Goal: Task Accomplishment & Management: Use online tool/utility

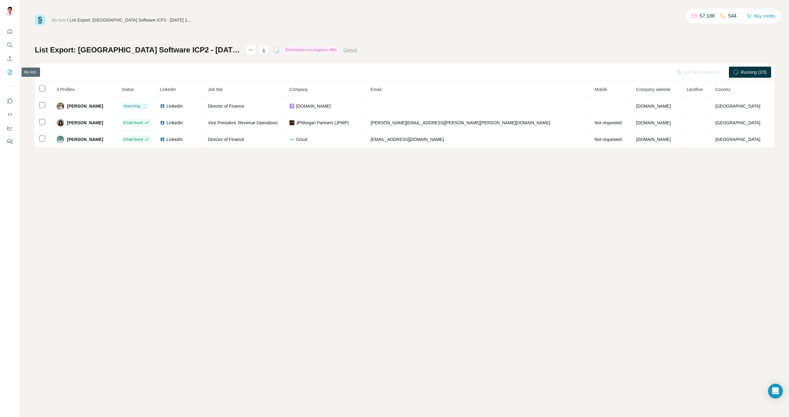
click at [7, 72] on icon "My lists" at bounding box center [10, 72] width 6 height 6
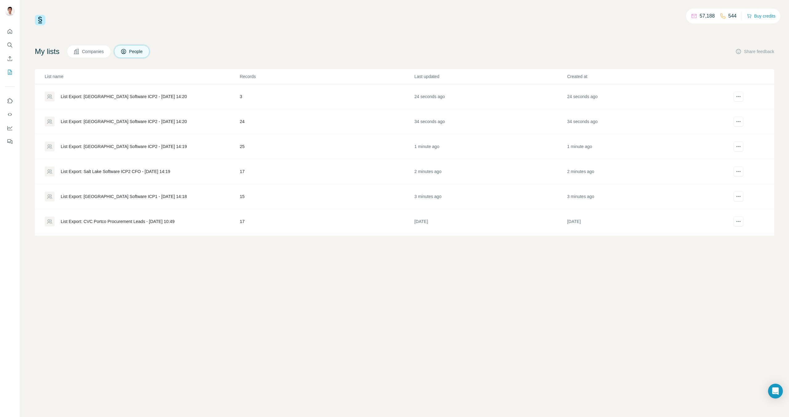
click at [135, 172] on div "List Export: Salt Lake Software ICP2 CFO - [DATE] 14:19" at bounding box center [115, 171] width 109 height 6
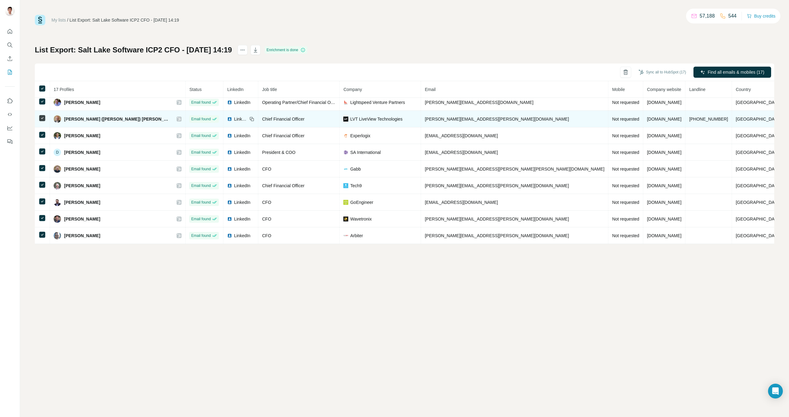
scroll to position [137, 0]
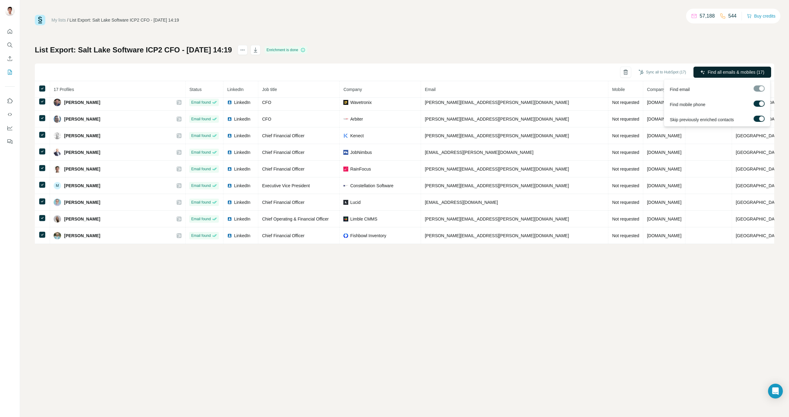
click at [730, 72] on span "Find all emails & mobiles (17)" at bounding box center [736, 72] width 57 height 6
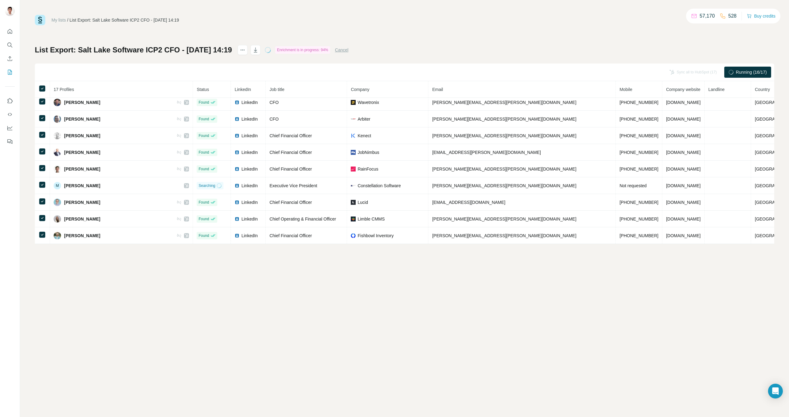
scroll to position [0, 0]
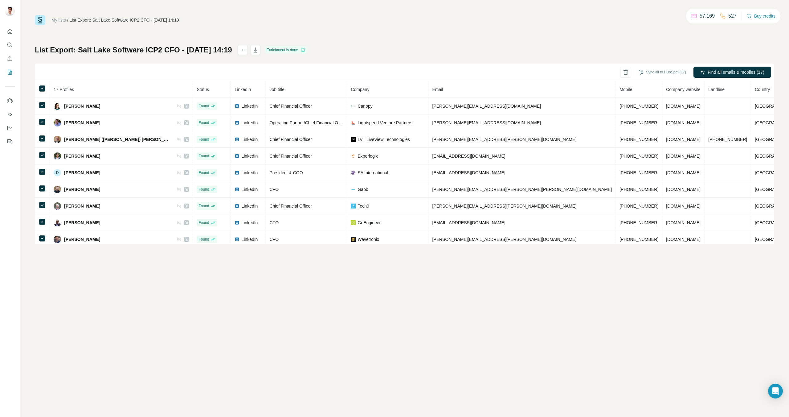
click at [669, 77] on div "Sync all to HubSpot (17)" at bounding box center [663, 72] width 56 height 11
click at [666, 116] on button "Sync all to HubSpot" at bounding box center [654, 119] width 68 height 12
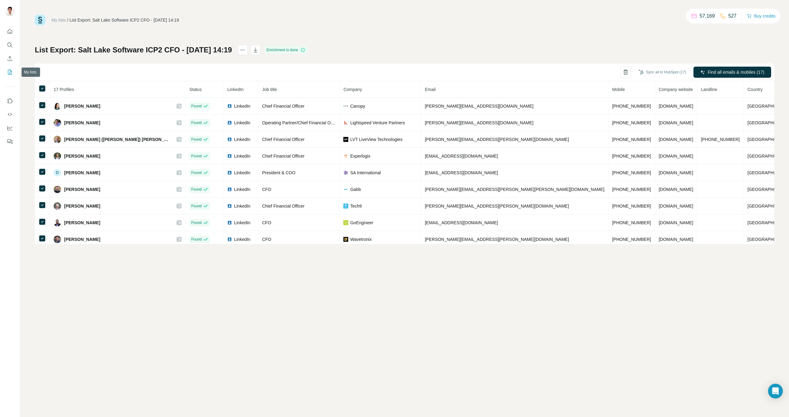
click at [12, 70] on icon "My lists" at bounding box center [10, 72] width 6 height 6
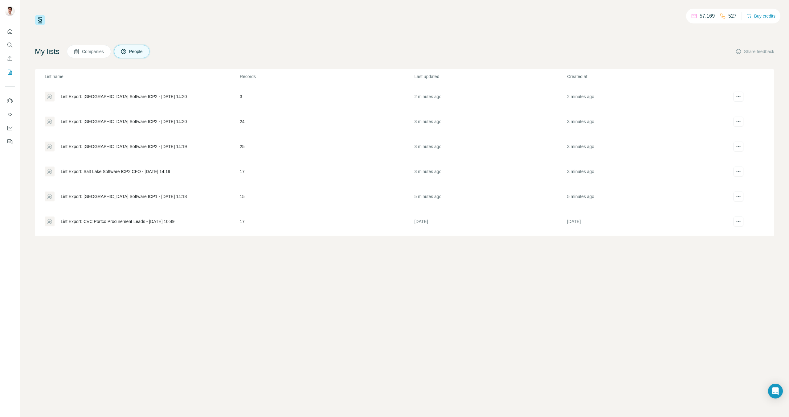
click at [155, 198] on div "List Export: [GEOGRAPHIC_DATA] Software ICP1 - [DATE] 14:18" at bounding box center [124, 196] width 126 height 6
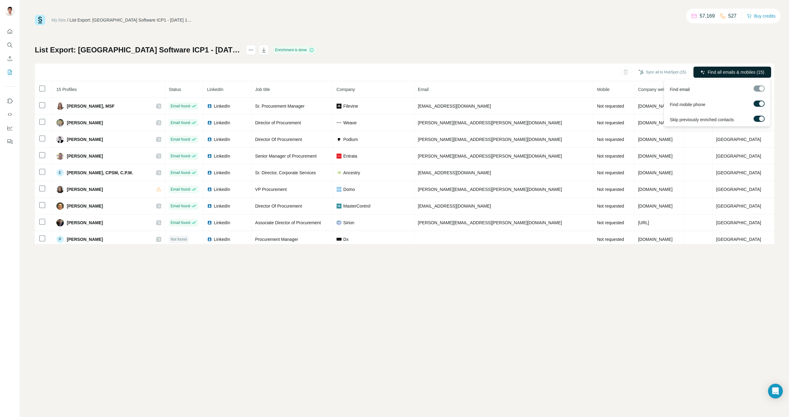
click at [731, 72] on span "Find all emails & mobiles (15)" at bounding box center [736, 72] width 57 height 6
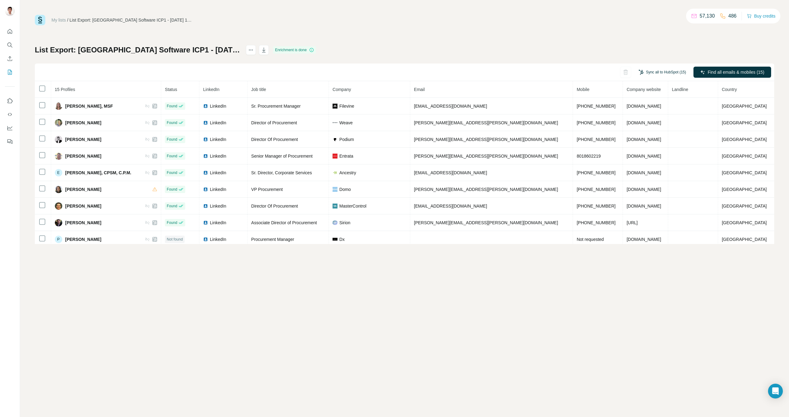
click at [668, 72] on button "Sync all to HubSpot (15)" at bounding box center [663, 72] width 56 height 9
click at [647, 155] on button "Sync all to HubSpot" at bounding box center [654, 155] width 68 height 12
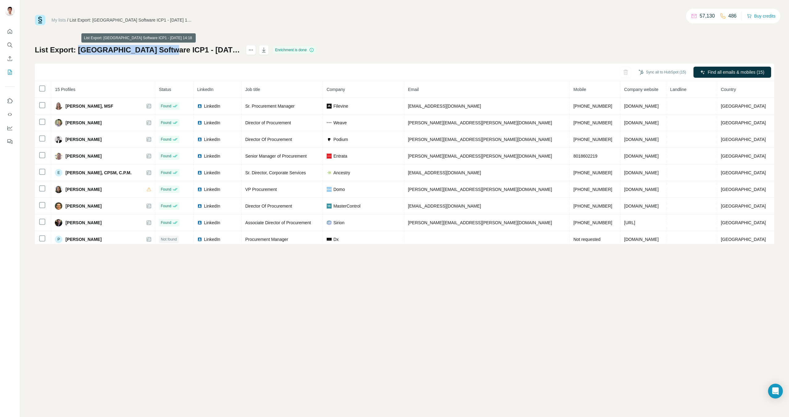
drag, startPoint x: 79, startPoint y: 50, endPoint x: 160, endPoint y: 51, distance: 81.7
click at [160, 51] on h1 "List Export: [GEOGRAPHIC_DATA] Software ICP1 - [DATE] 14:18" at bounding box center [138, 50] width 206 height 10
copy h1 "Salt Lake Software ICP1"
click at [5, 70] on button "My lists" at bounding box center [10, 72] width 10 height 11
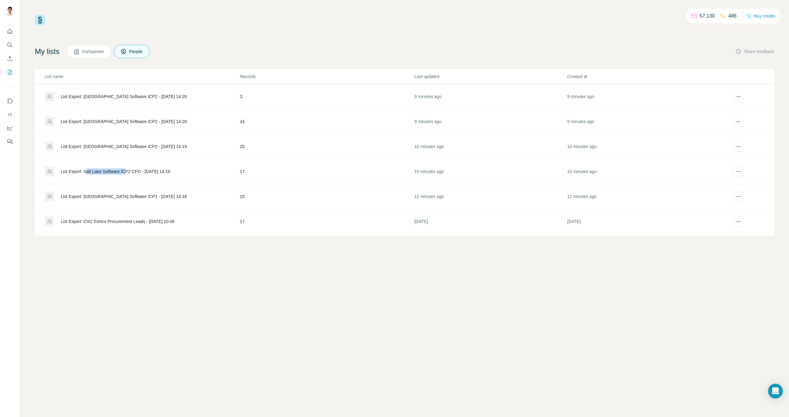
drag, startPoint x: 87, startPoint y: 171, endPoint x: 128, endPoint y: 171, distance: 41.0
click at [128, 171] on div "List Export: Salt Lake Software ICP2 CFO - [DATE] 14:19" at bounding box center [115, 171] width 109 height 6
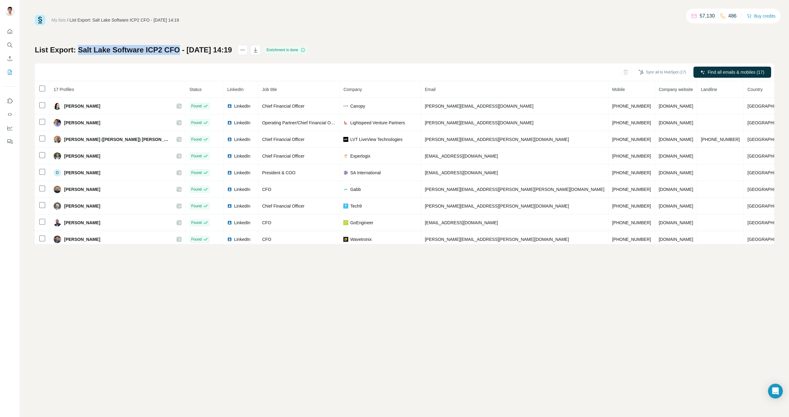
drag, startPoint x: 79, startPoint y: 51, endPoint x: 179, endPoint y: 51, distance: 100.5
click at [179, 51] on h1 "List Export: Salt Lake Software ICP2 CFO - [DATE] 14:19" at bounding box center [133, 50] width 197 height 10
copy h1 "Salt Lake Software ICP2 CFO"
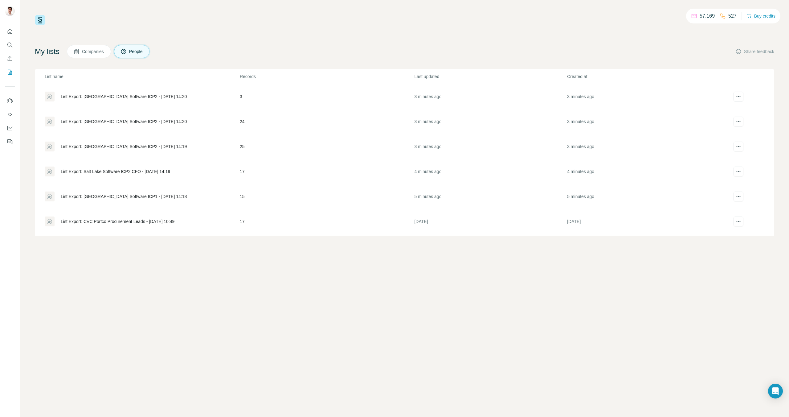
click at [122, 121] on div "List Export: [GEOGRAPHIC_DATA] Software ICP2 - [DATE] 14:20" at bounding box center [124, 121] width 126 height 6
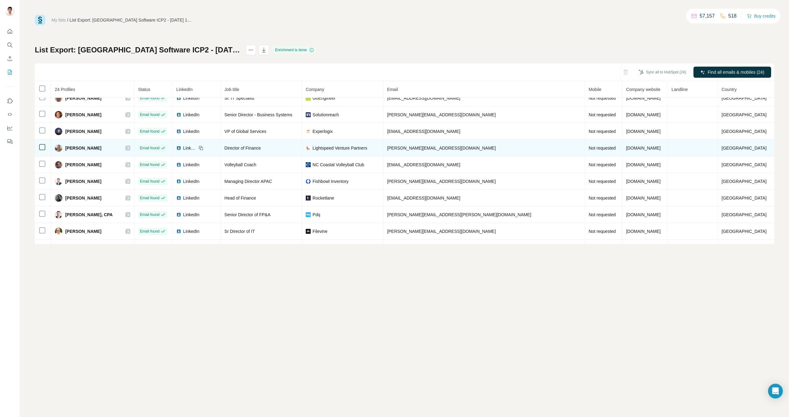
scroll to position [254, 0]
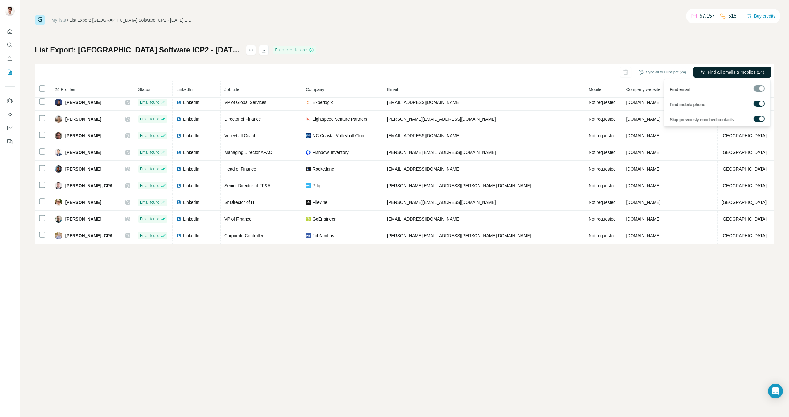
click at [732, 69] on span "Find all emails & mobiles (24)" at bounding box center [736, 72] width 57 height 6
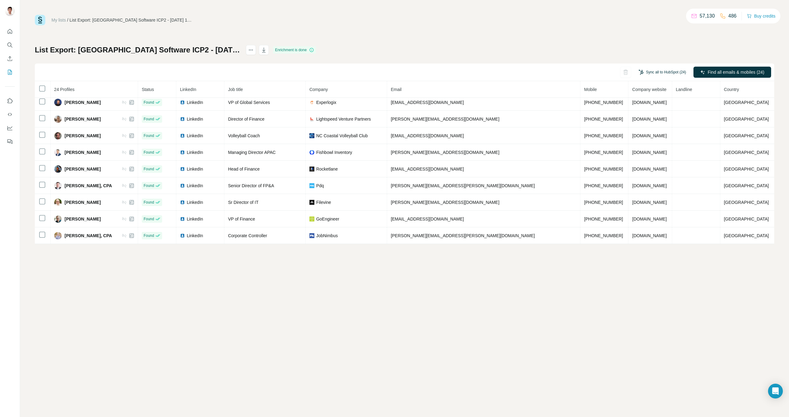
click at [677, 75] on button "Sync all to HubSpot (24)" at bounding box center [663, 72] width 56 height 9
click at [662, 117] on button "Sync all to HubSpot" at bounding box center [654, 119] width 68 height 12
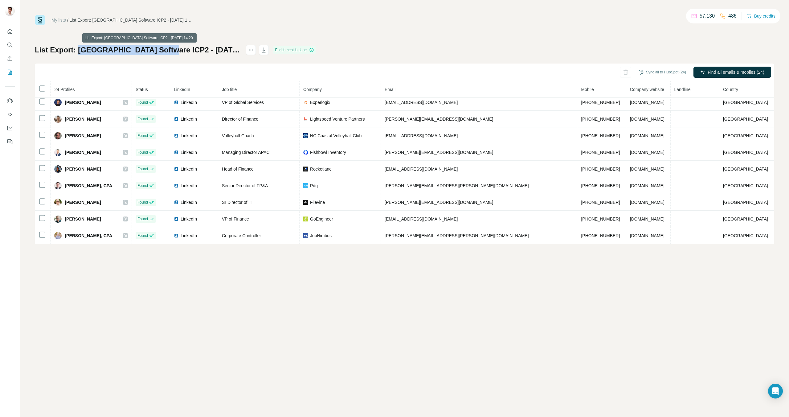
drag, startPoint x: 78, startPoint y: 48, endPoint x: 163, endPoint y: 53, distance: 84.6
click at [163, 53] on h1 "List Export: [GEOGRAPHIC_DATA] Software ICP2 - [DATE] 14:20" at bounding box center [138, 50] width 206 height 10
copy h1 "Salt Lake Software ICP2"
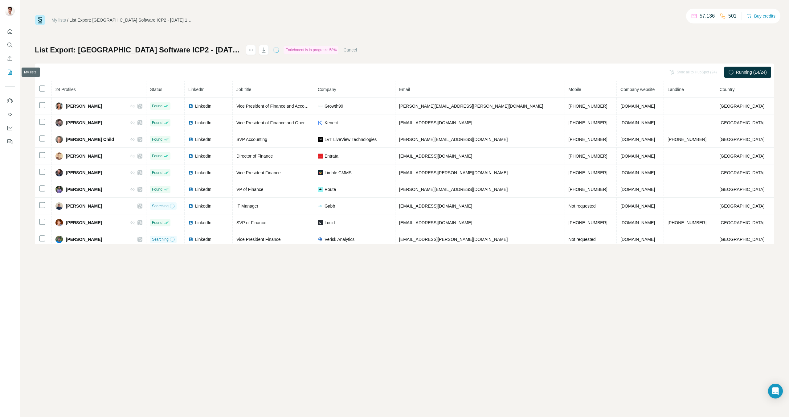
click at [9, 74] on icon "My lists" at bounding box center [10, 72] width 6 height 6
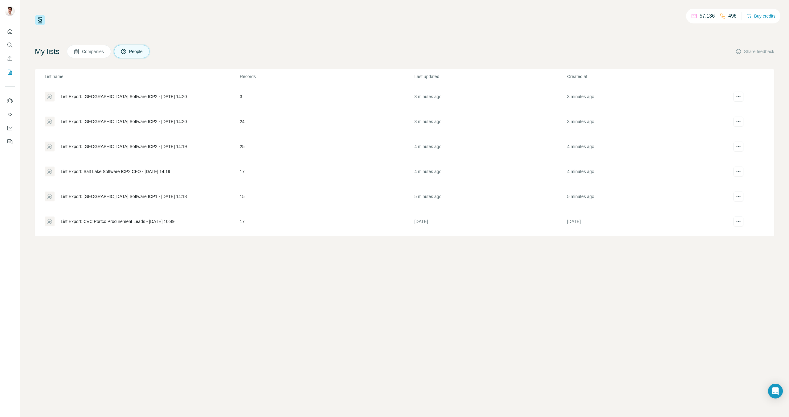
click at [111, 96] on div "List Export: [GEOGRAPHIC_DATA] Software ICP2 - [DATE] 14:20" at bounding box center [124, 96] width 126 height 6
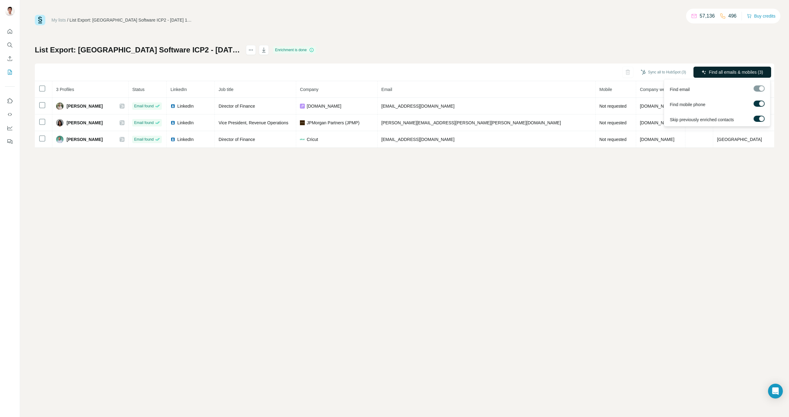
click at [738, 68] on button "Find all emails & mobiles (3)" at bounding box center [733, 72] width 78 height 11
click at [660, 73] on button "Sync all to HubSpot (3)" at bounding box center [664, 72] width 54 height 9
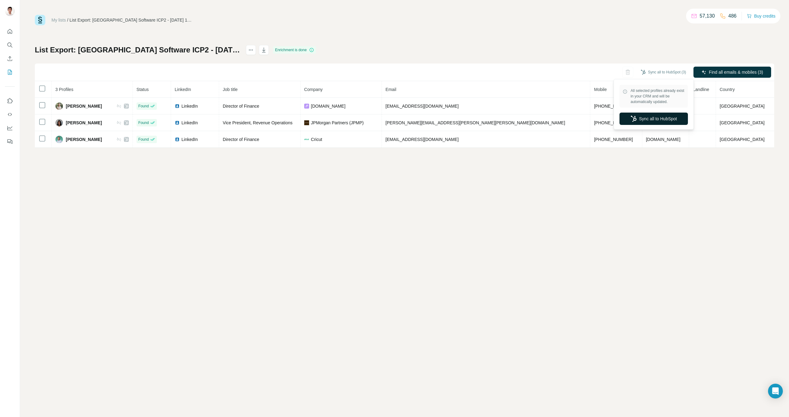
click at [669, 121] on button "Sync all to HubSpot" at bounding box center [654, 119] width 68 height 12
